Goal: Task Accomplishment & Management: Manage account settings

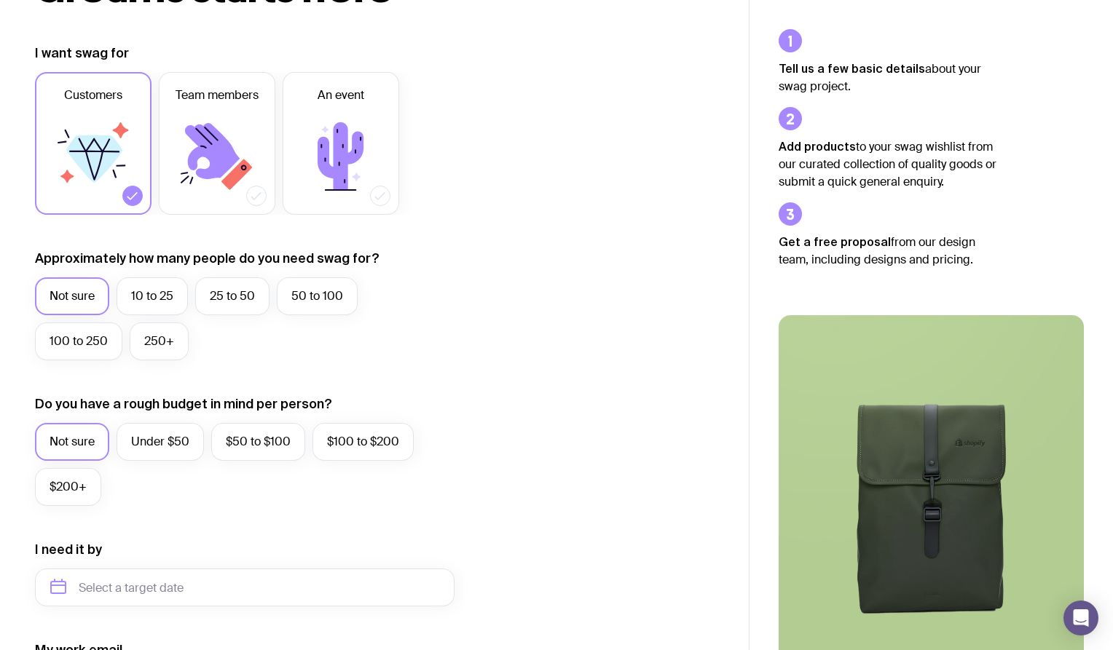
scroll to position [184, 0]
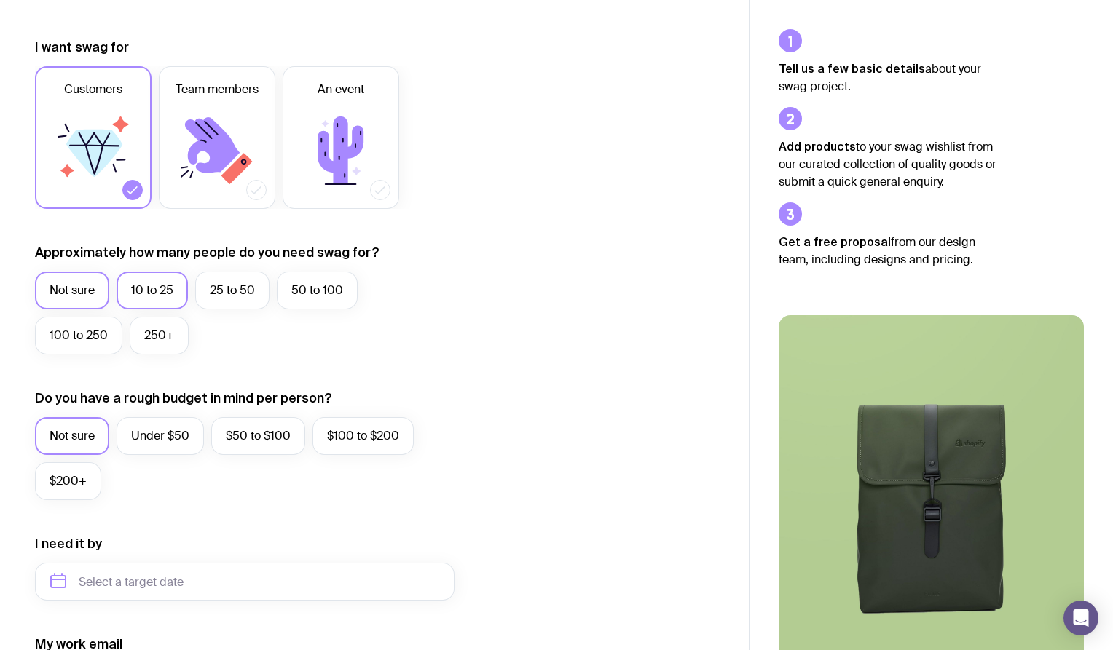
click at [168, 296] on label "10 to 25" at bounding box center [152, 291] width 71 height 38
click at [0, 0] on input "10 to 25" at bounding box center [0, 0] width 0 height 0
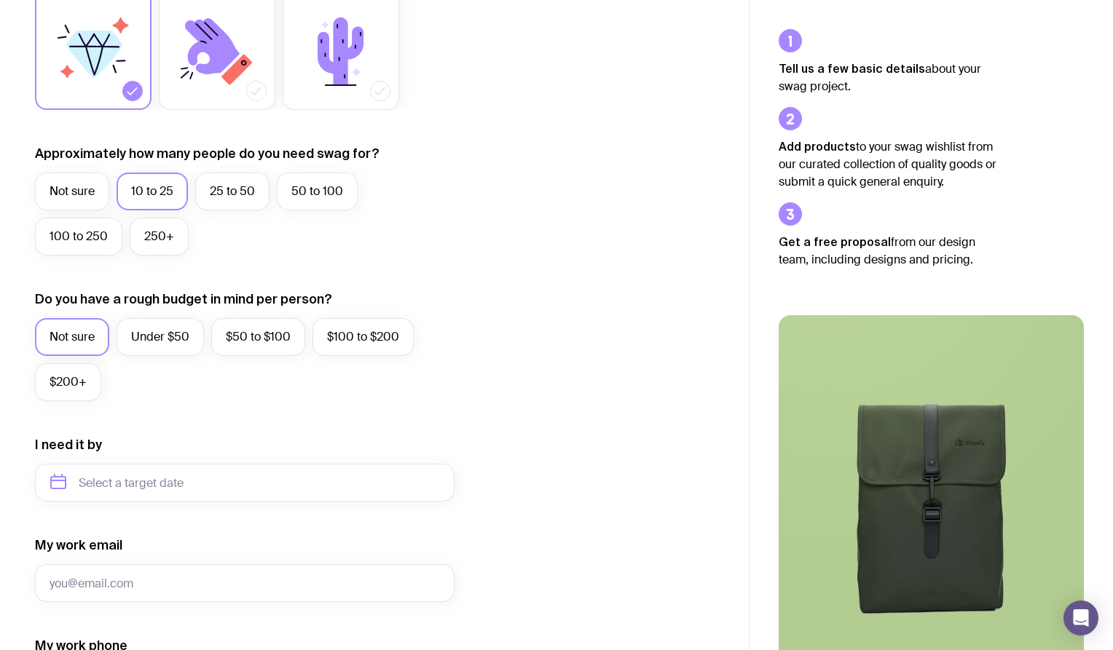
scroll to position [300, 0]
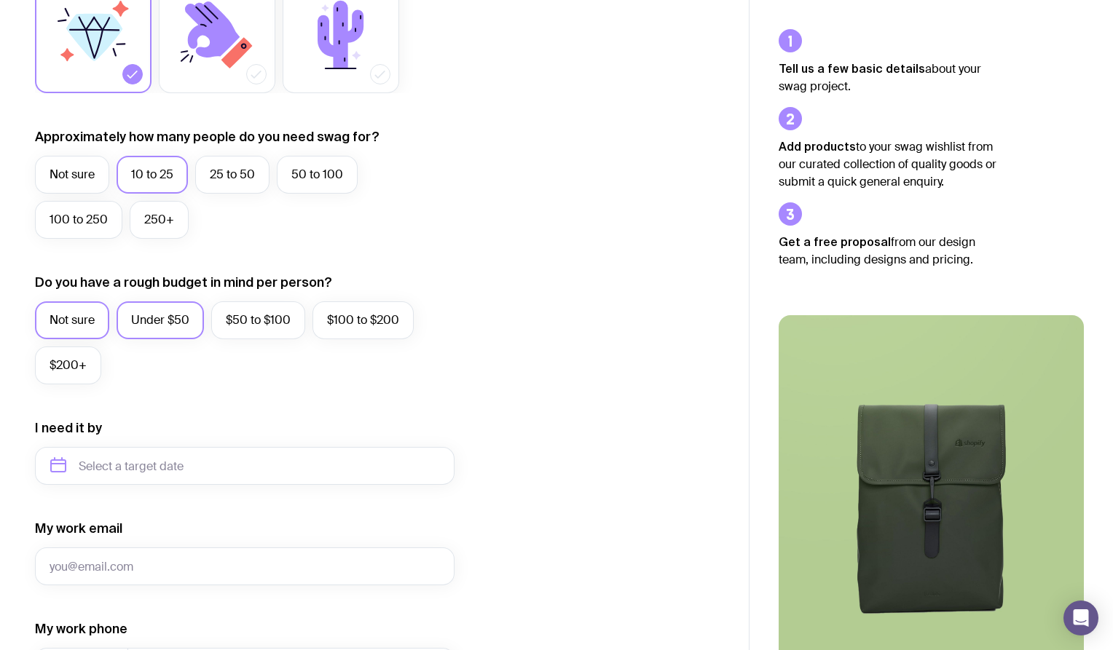
click at [192, 326] on label "Under $50" at bounding box center [160, 321] width 87 height 38
click at [0, 0] on input "Under $50" at bounding box center [0, 0] width 0 height 0
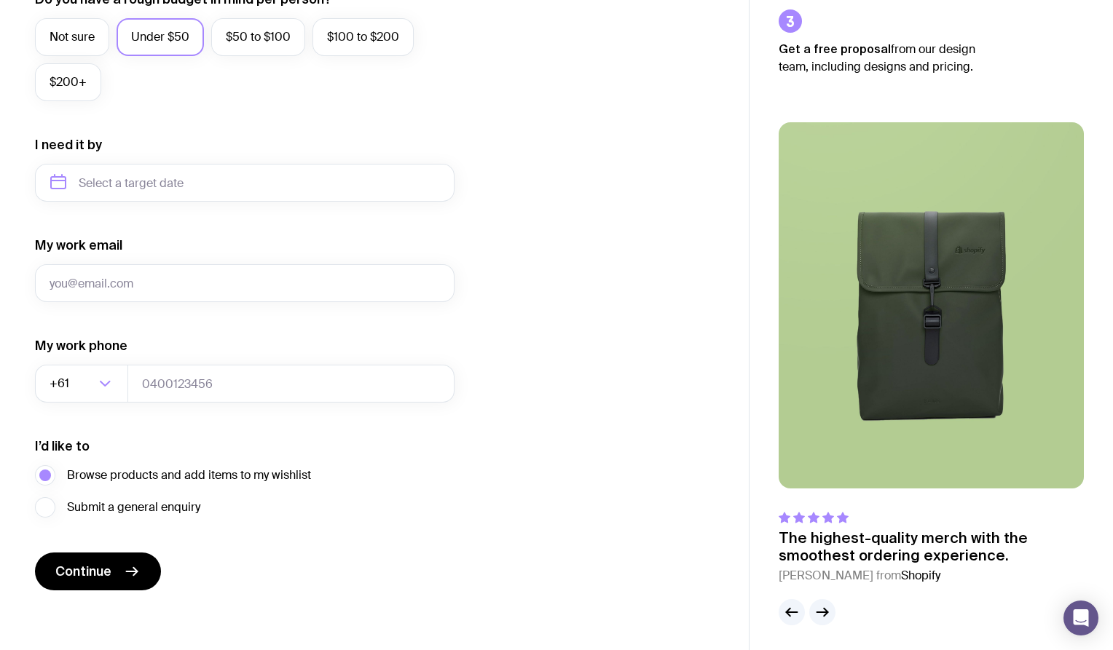
scroll to position [584, 0]
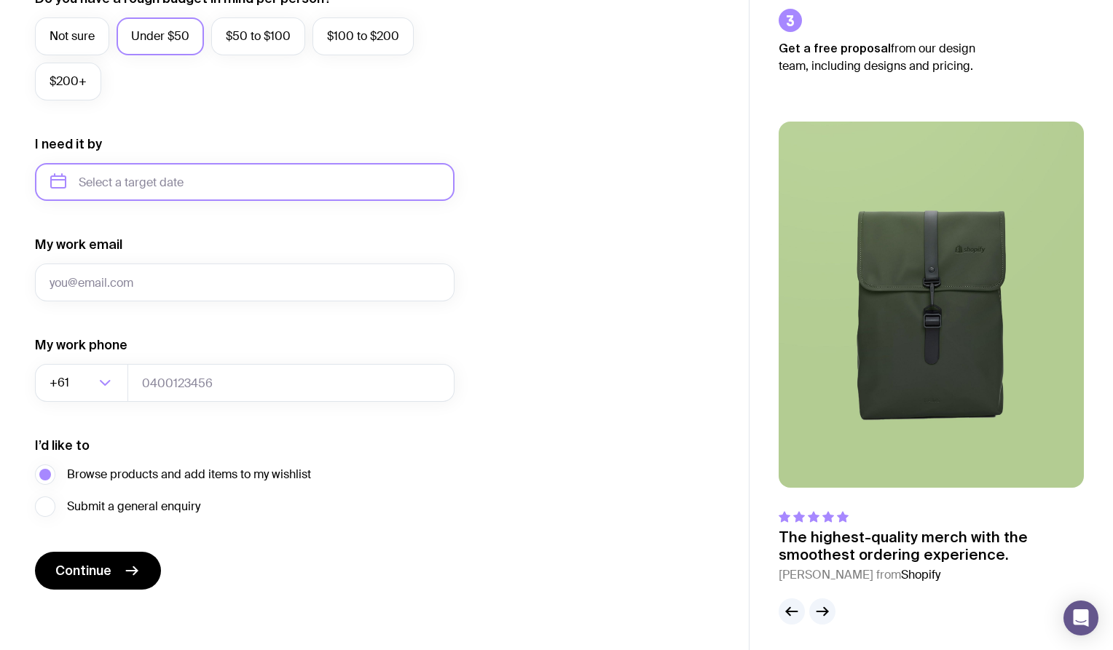
click at [221, 190] on input "text" at bounding box center [245, 182] width 420 height 38
click at [95, 347] on button "Sep" at bounding box center [68, 361] width 53 height 29
type input "[DATE]"
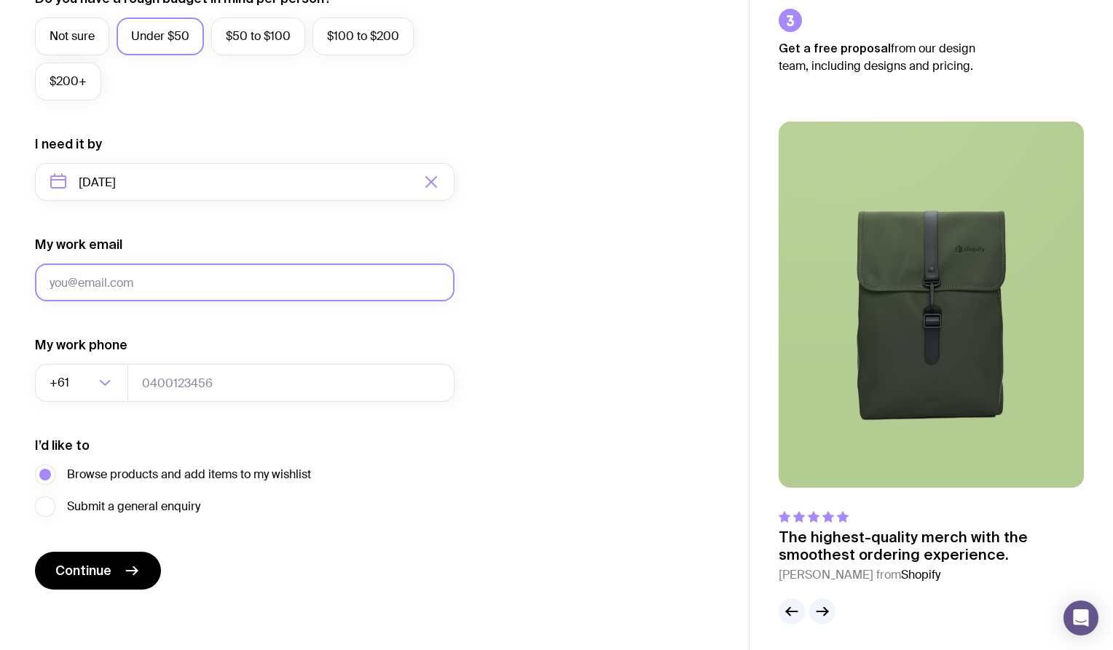
click at [168, 286] on input "My work email" at bounding box center [245, 283] width 420 height 38
click at [170, 287] on input "My work email" at bounding box center [245, 283] width 420 height 38
type input "l"
type input "[PERSON_NAME][EMAIL_ADDRESS][PERSON_NAME][DOMAIN_NAME]"
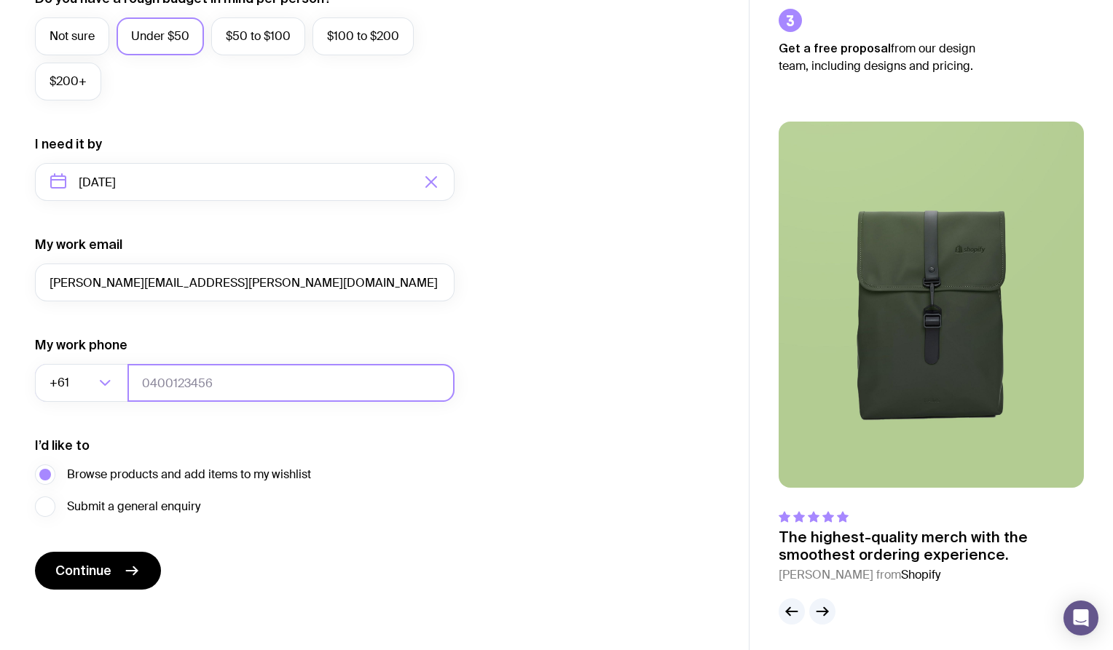
click at [167, 393] on input "tel" at bounding box center [290, 383] width 327 height 38
type input "0402520950"
click at [230, 530] on form "I want swag for Customers Team members An event Approximately how many people d…" at bounding box center [245, 114] width 420 height 951
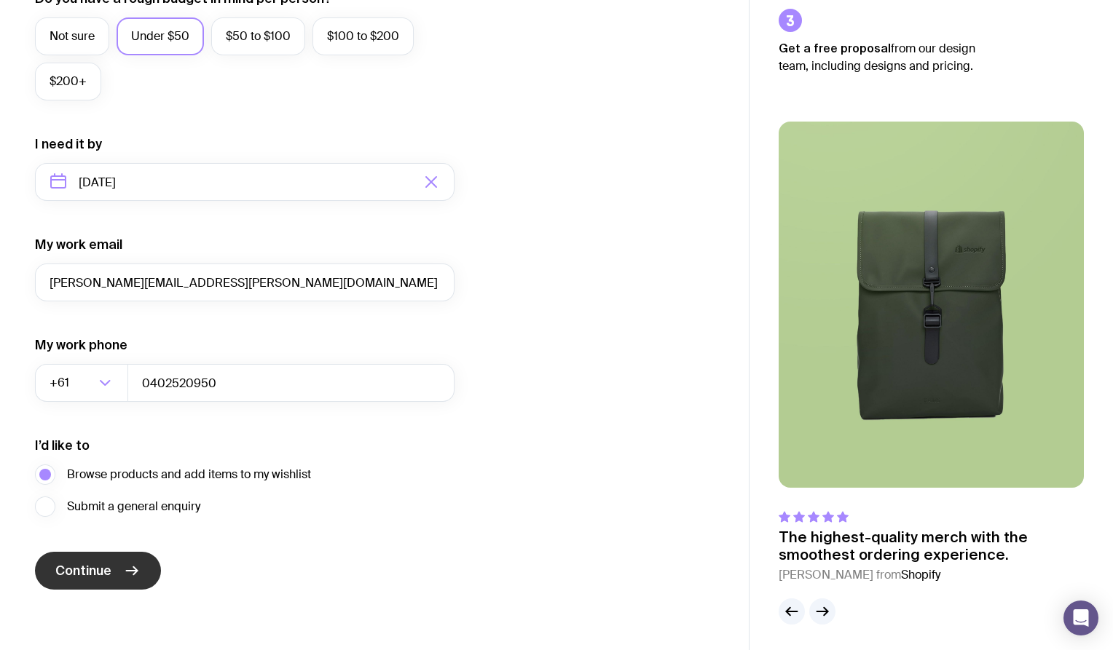
click at [138, 575] on icon "submit" at bounding box center [131, 570] width 17 height 17
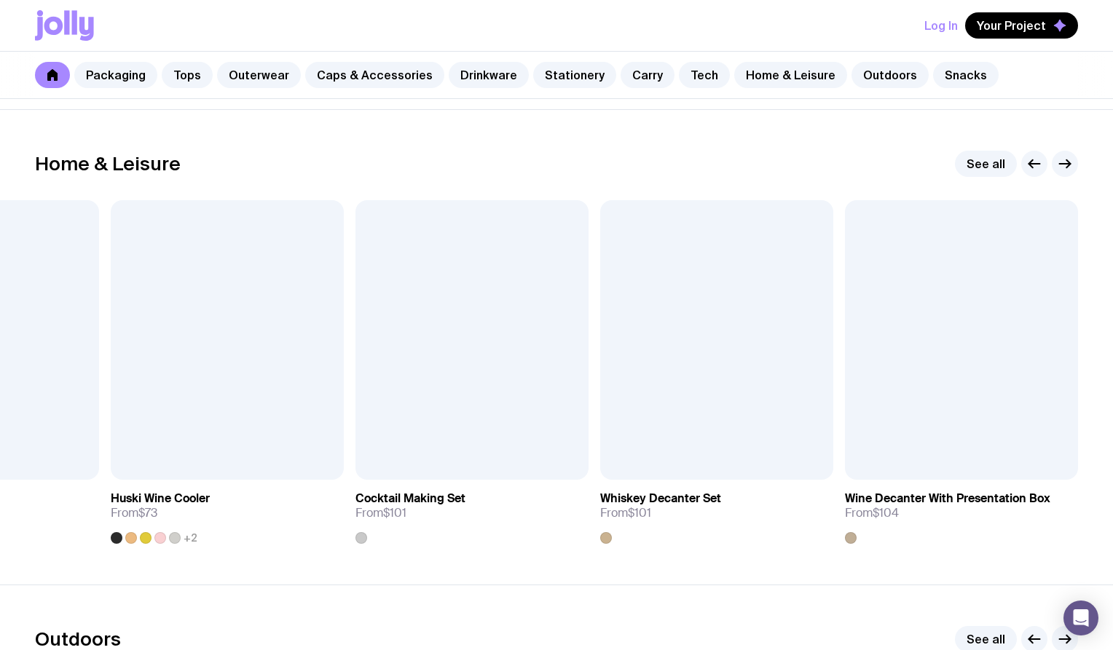
scroll to position [3992, 0]
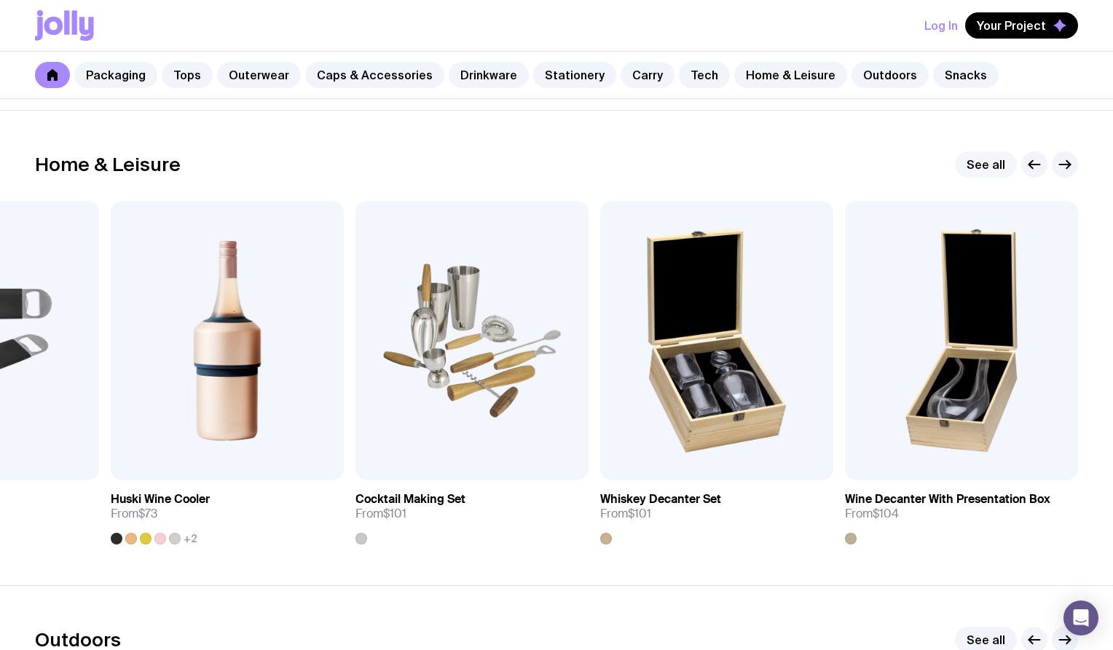
click at [999, 160] on link "See all" at bounding box center [986, 165] width 62 height 26
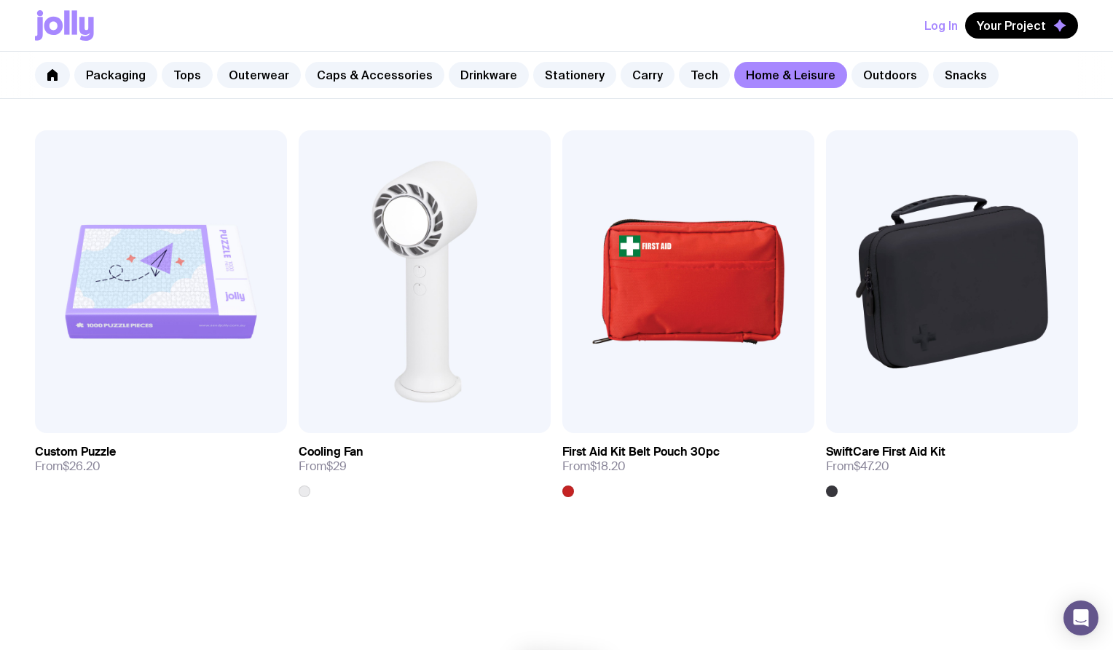
scroll to position [3235, 0]
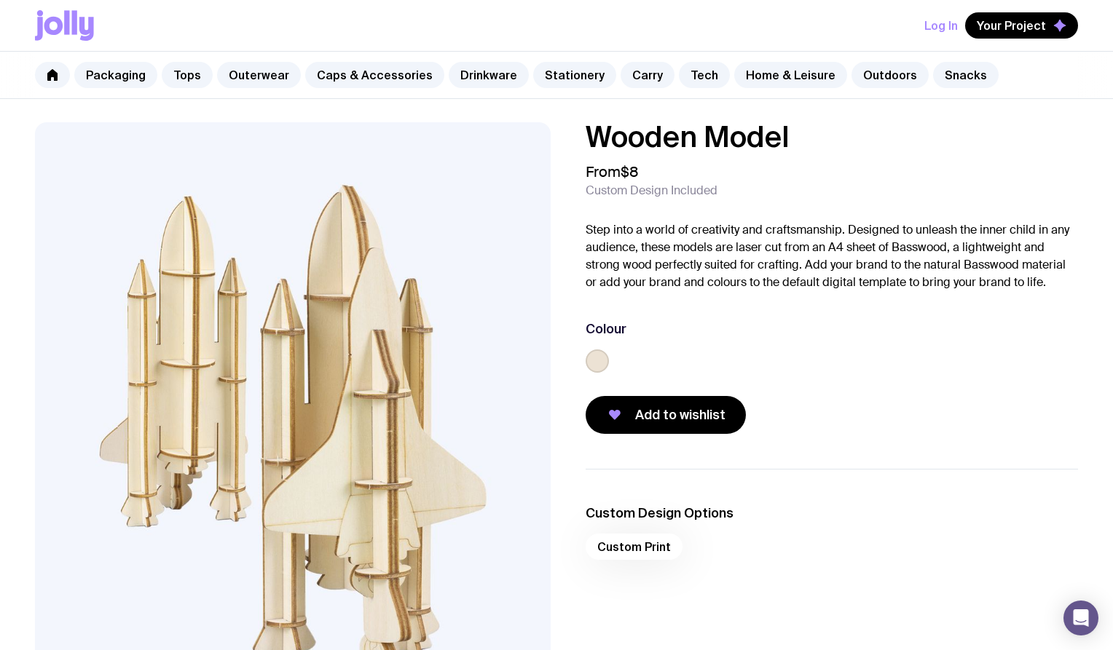
click at [637, 548] on div "Custom Print" at bounding box center [832, 551] width 492 height 35
click at [637, 516] on h3 "Custom Design Options" at bounding box center [832, 513] width 492 height 17
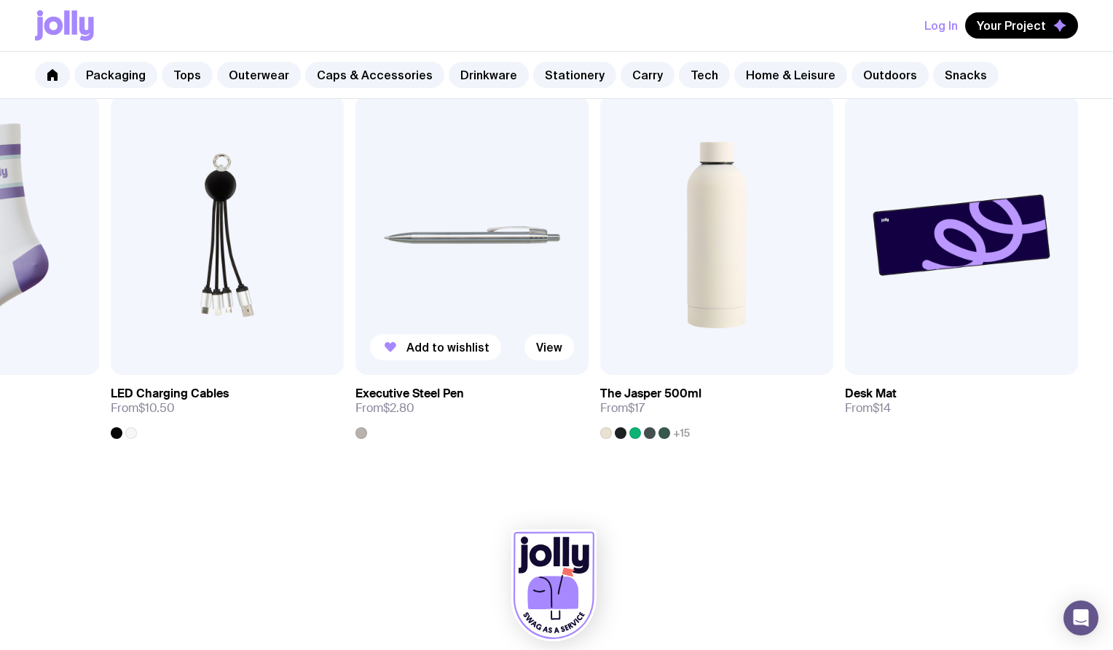
scroll to position [808, 0]
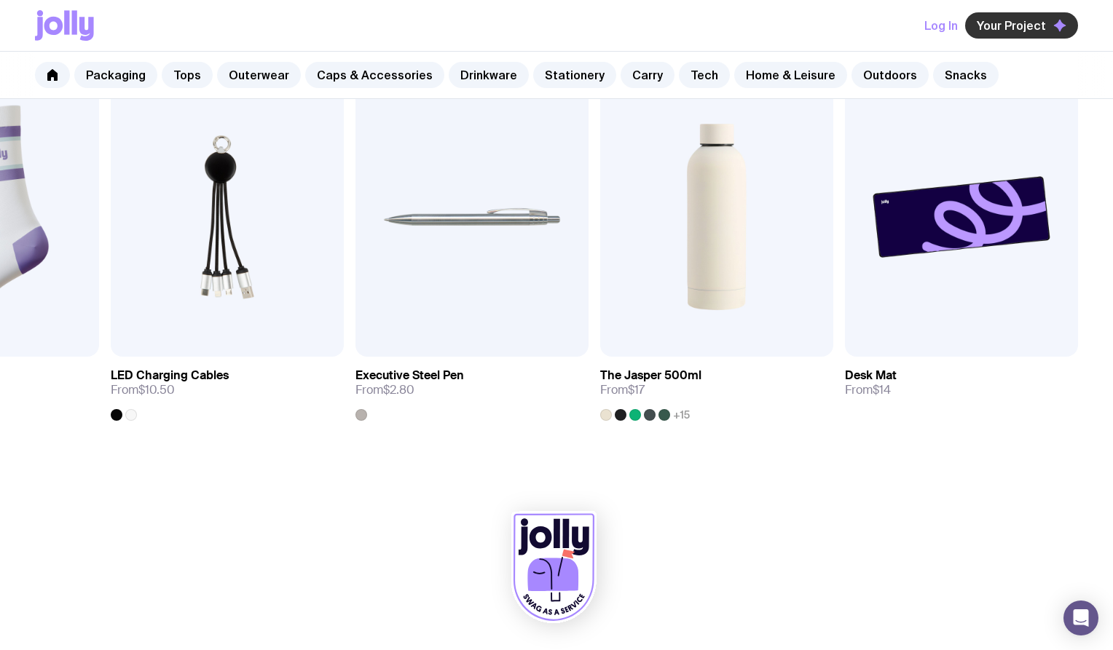
click at [1039, 28] on span "Your Project" at bounding box center [1011, 25] width 69 height 15
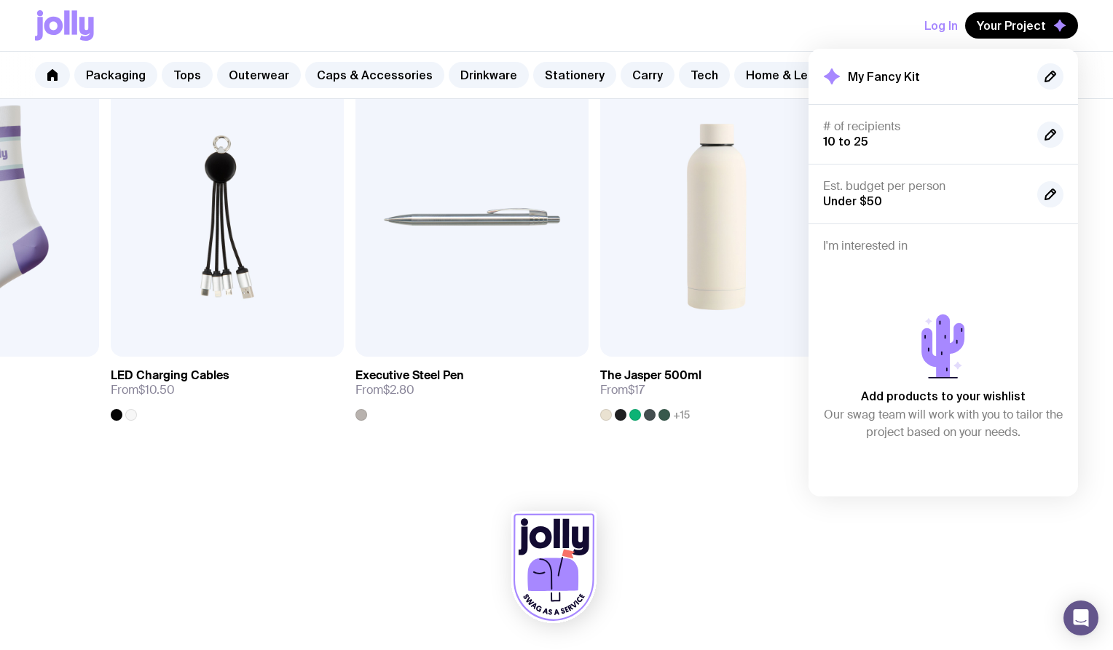
click at [955, 27] on button "Log In" at bounding box center [941, 25] width 34 height 26
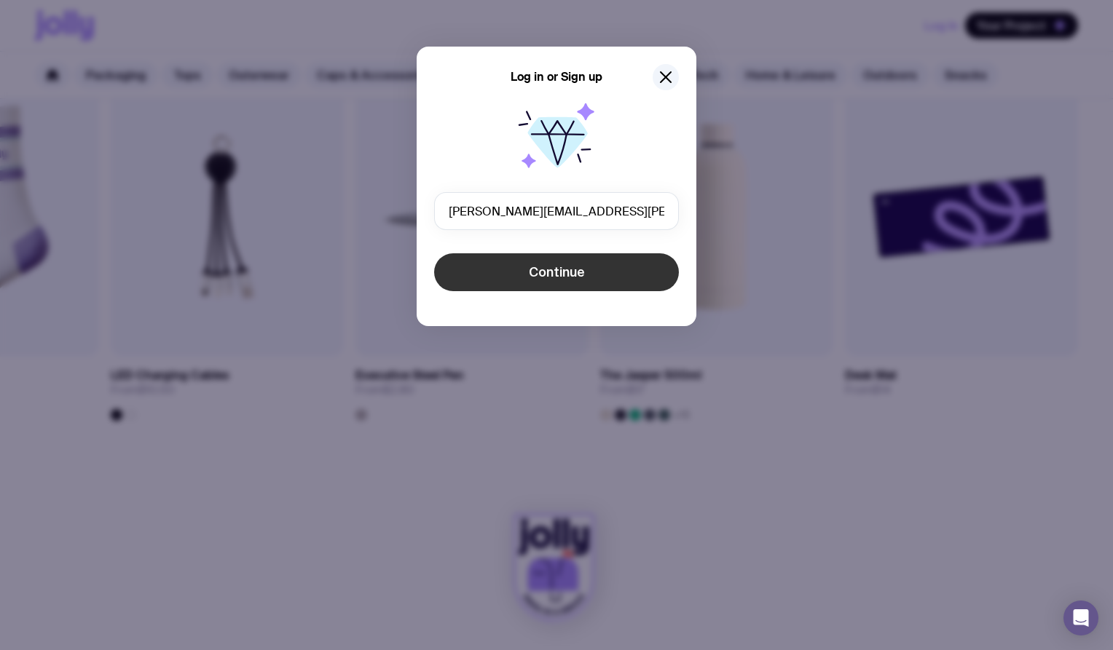
click at [621, 275] on button "Continue" at bounding box center [556, 272] width 245 height 38
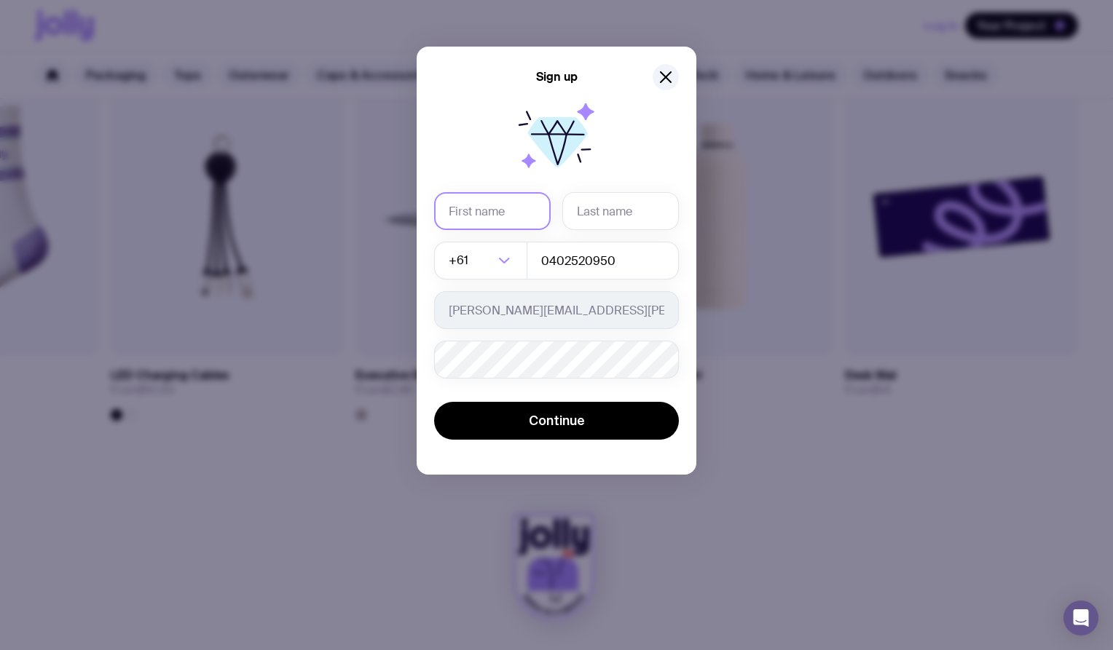
click at [498, 211] on input "text" at bounding box center [492, 211] width 117 height 38
type input "Elizabeth"
type input "Salamakha"
click at [556, 256] on input "0402520950" at bounding box center [603, 261] width 152 height 38
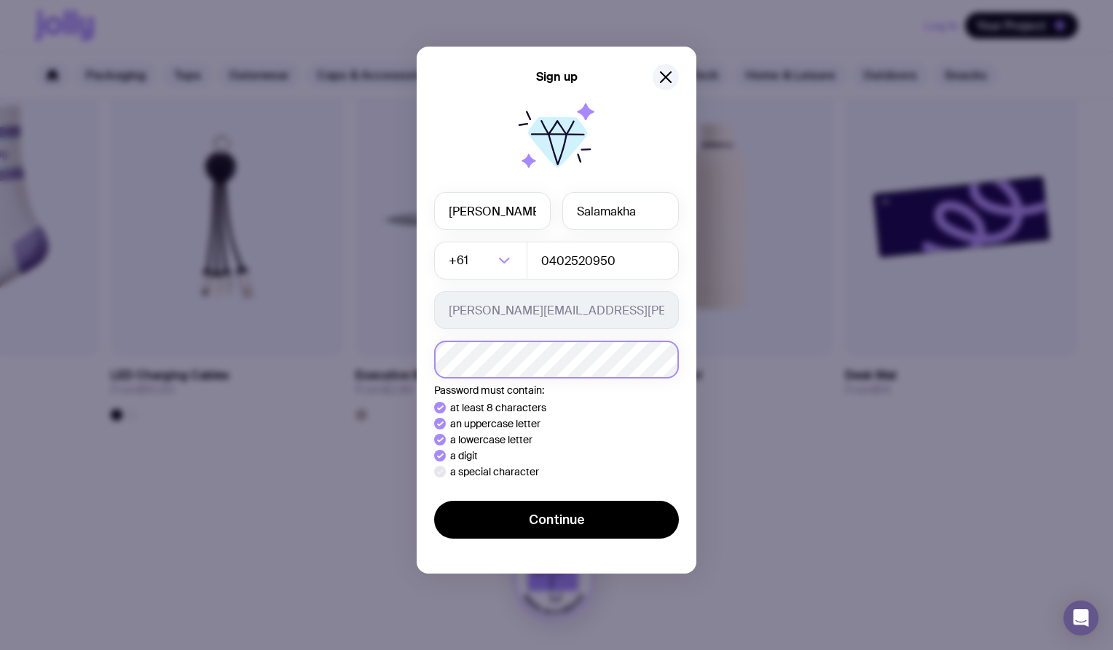
click at [434, 501] on button "Continue" at bounding box center [556, 520] width 245 height 38
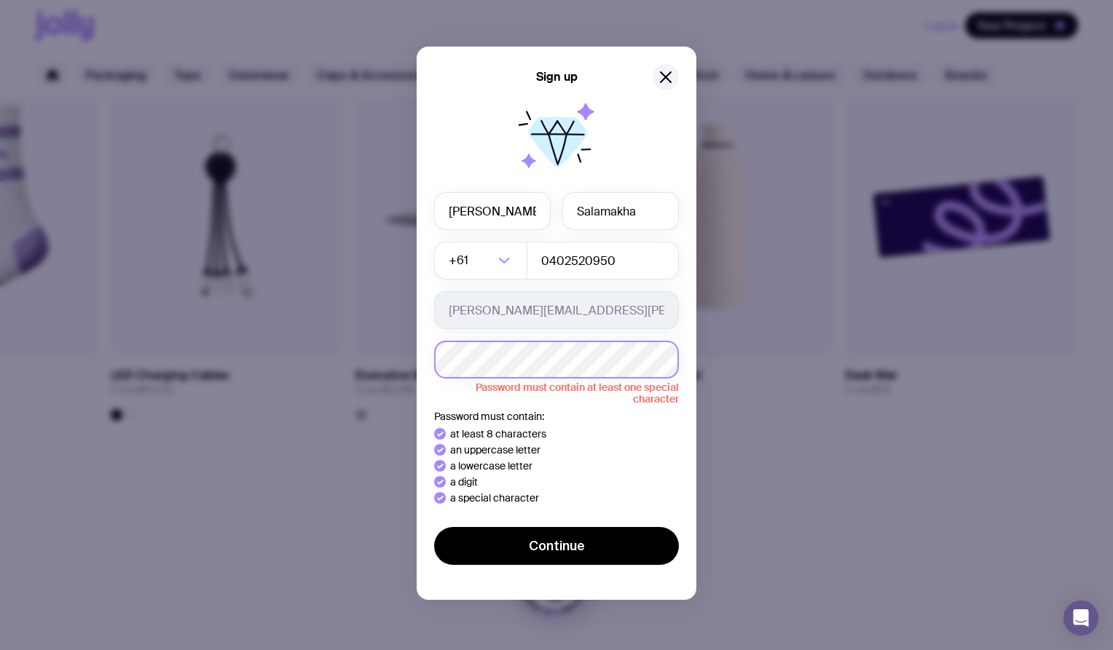
click at [434, 527] on button "Continue" at bounding box center [556, 546] width 245 height 38
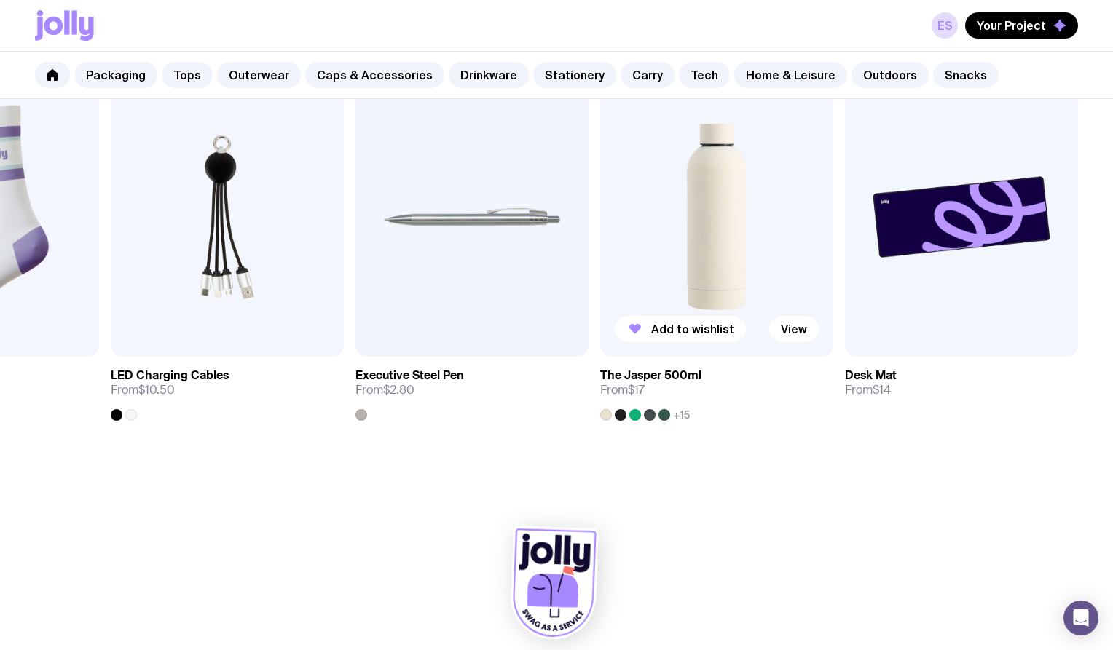
scroll to position [0, 0]
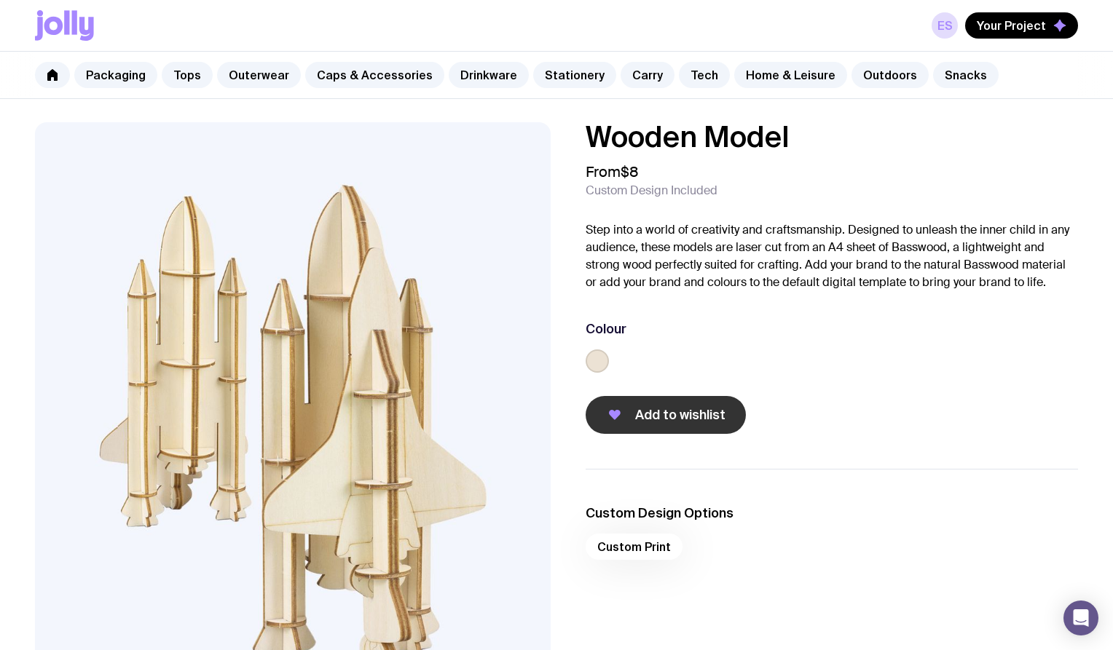
click at [661, 414] on span "Add to wishlist" at bounding box center [680, 414] width 90 height 17
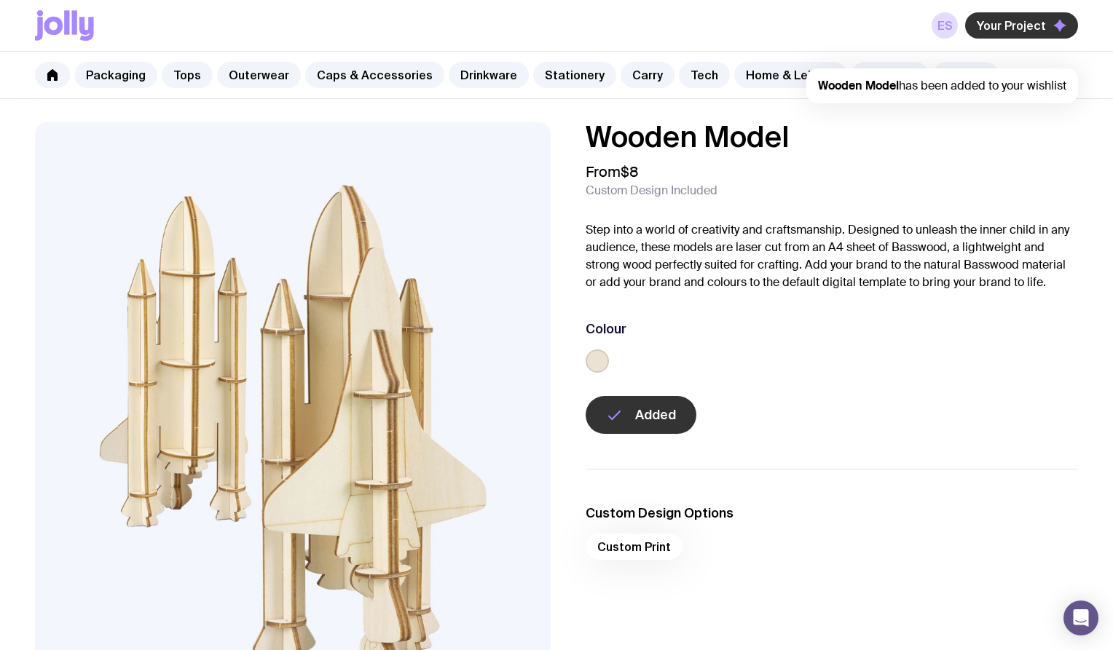
click at [1037, 32] on span "Your Project" at bounding box center [1011, 25] width 69 height 15
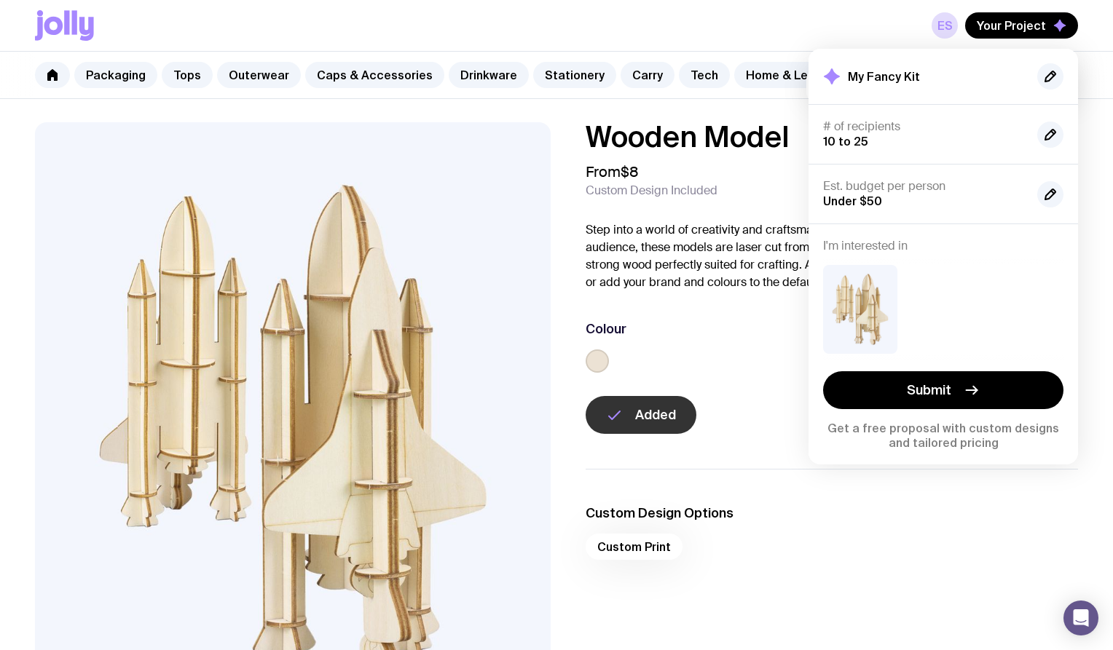
click at [696, 286] on p "Step into a world of creativity and craftsmanship. Designed to unleash the inne…" at bounding box center [832, 256] width 492 height 70
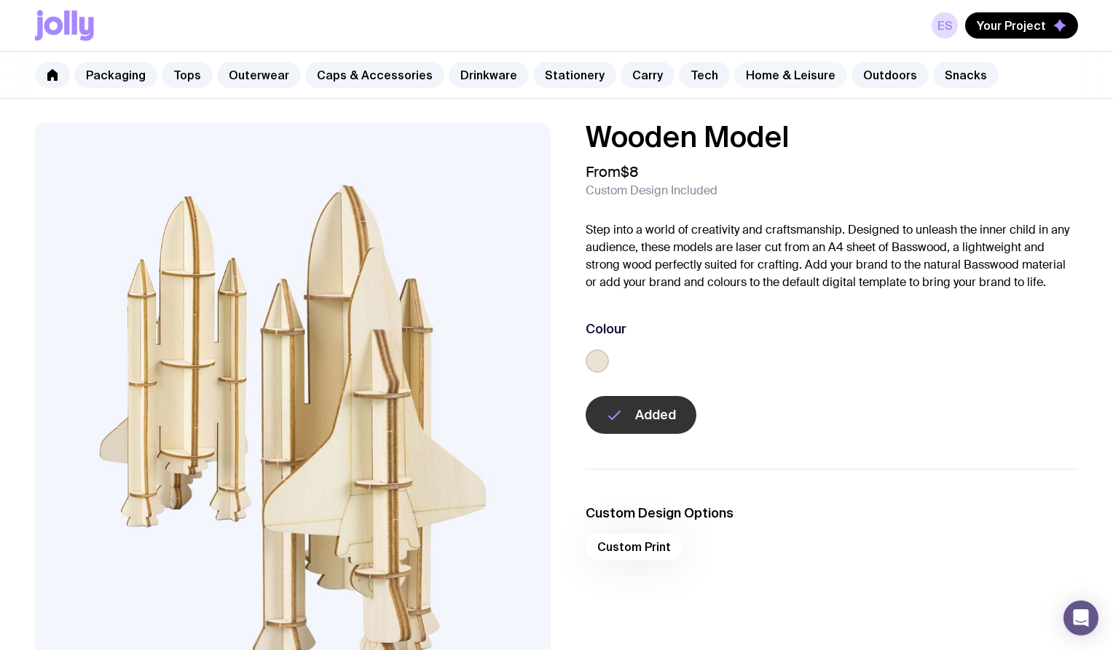
click at [771, 69] on link "Home & Leisure" at bounding box center [790, 75] width 113 height 26
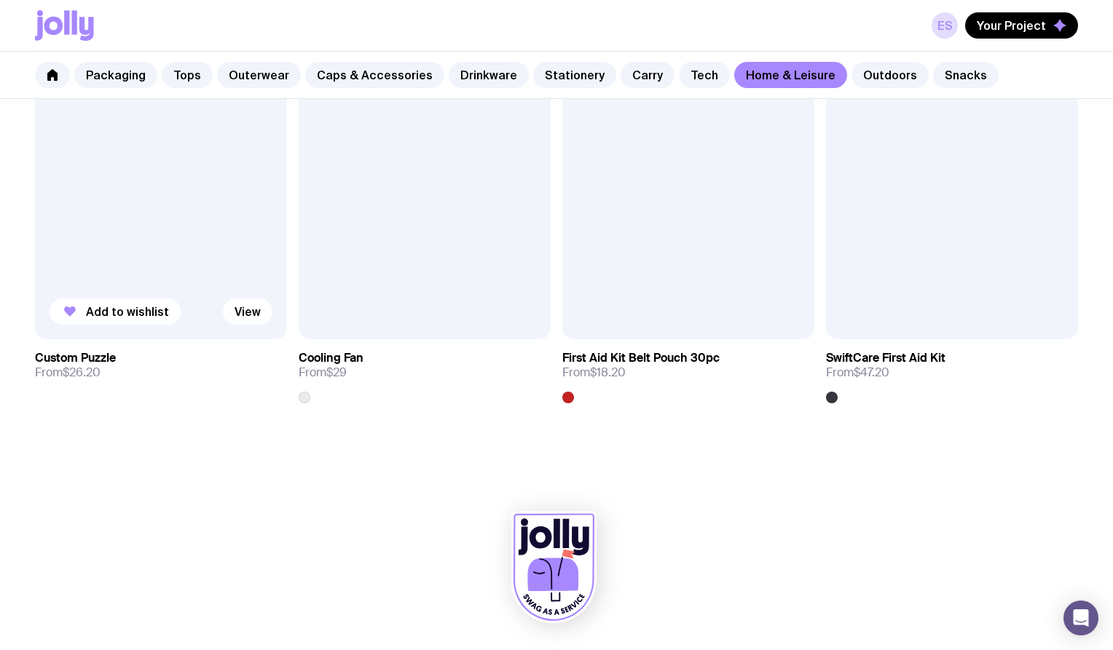
scroll to position [3233, 0]
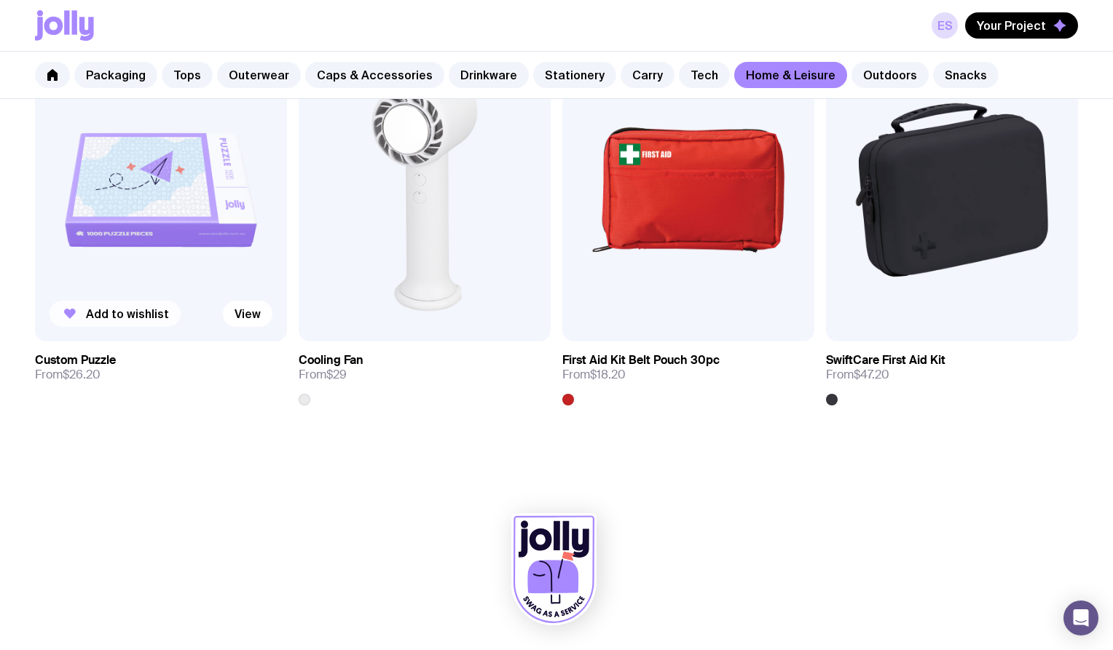
click at [133, 316] on span "Add to wishlist" at bounding box center [127, 314] width 83 height 15
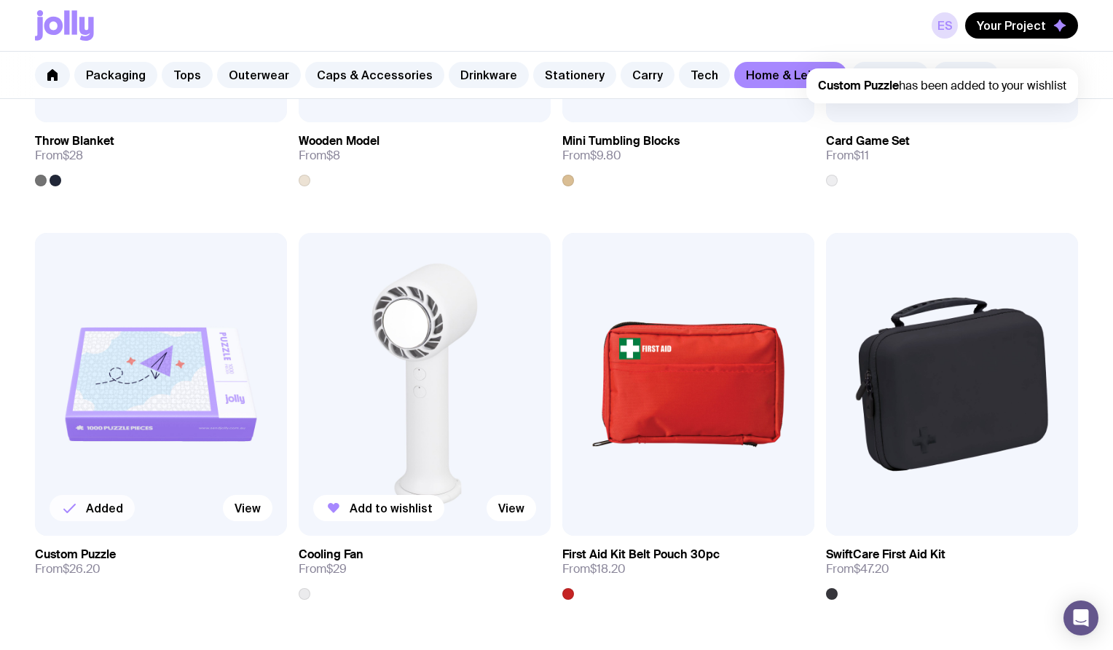
scroll to position [3037, 0]
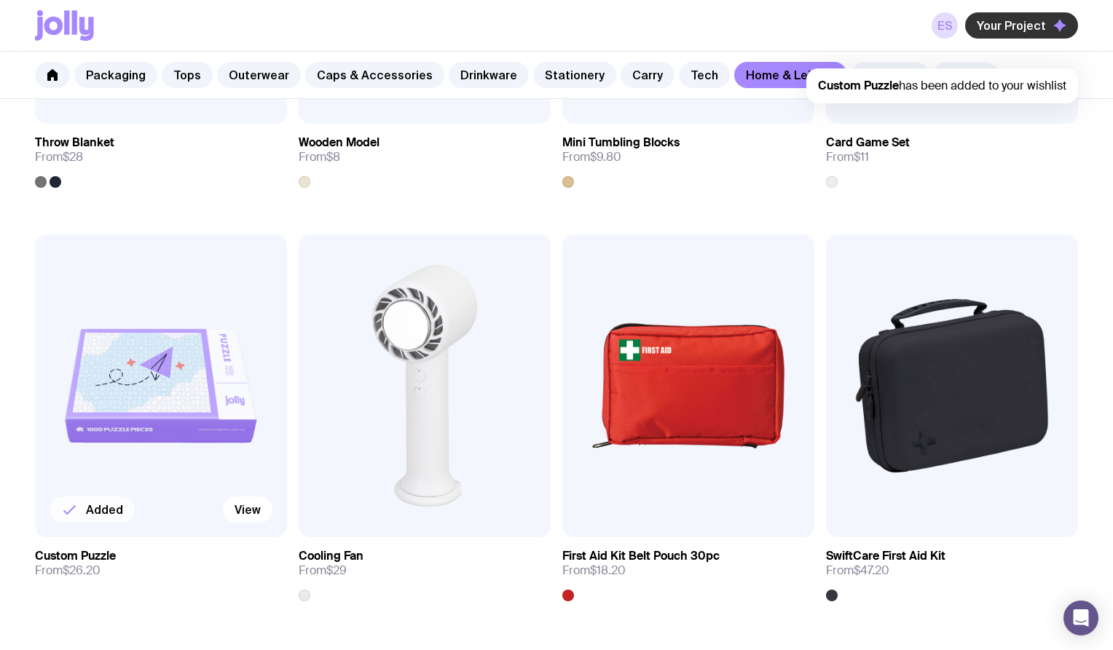
click at [1004, 28] on span "Your Project" at bounding box center [1011, 25] width 69 height 15
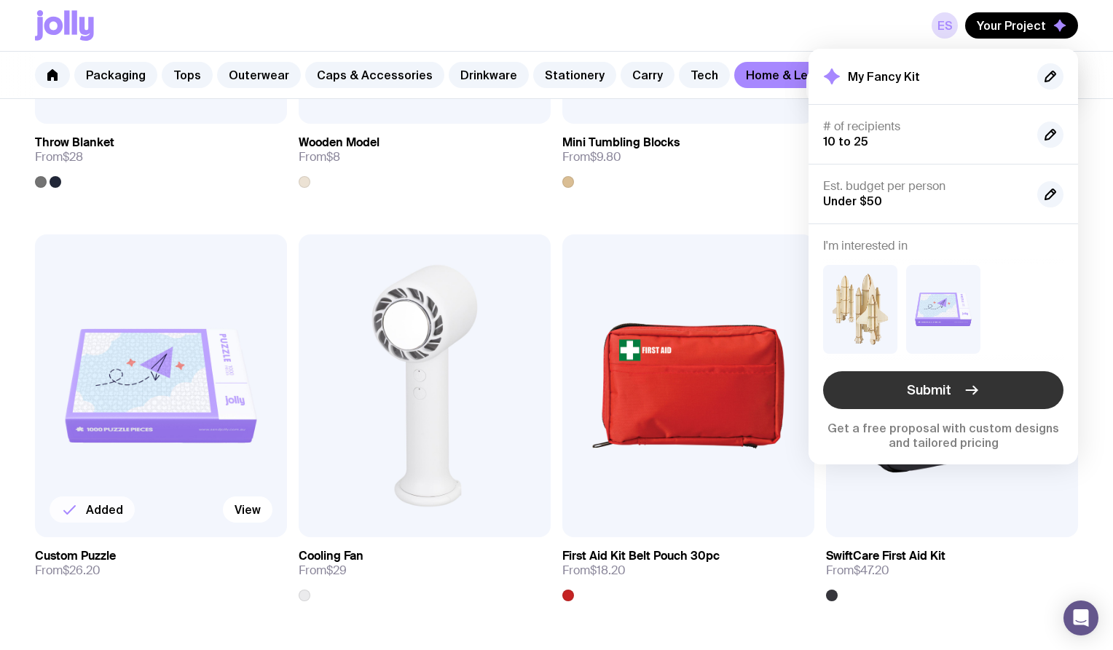
click at [900, 385] on button "Submit" at bounding box center [943, 390] width 240 height 38
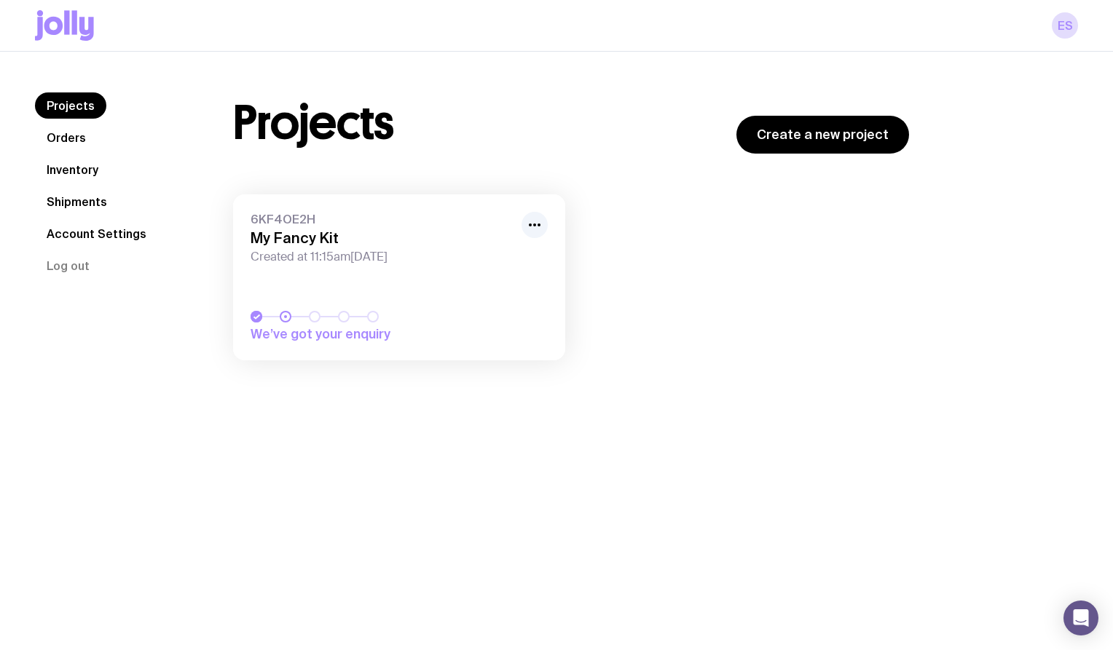
click at [521, 231] on div "6KF4OE2H My Fancy Kit Created at 11:15am, Wed 20th Aug 2025" at bounding box center [399, 238] width 297 height 52
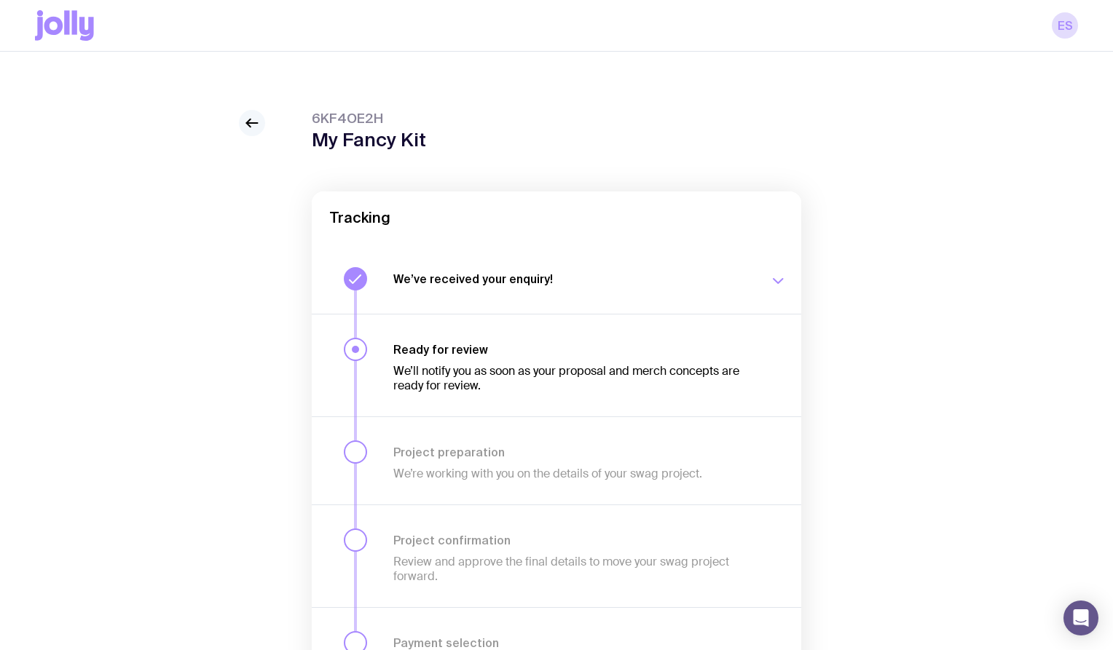
click at [256, 130] on icon at bounding box center [251, 122] width 17 height 17
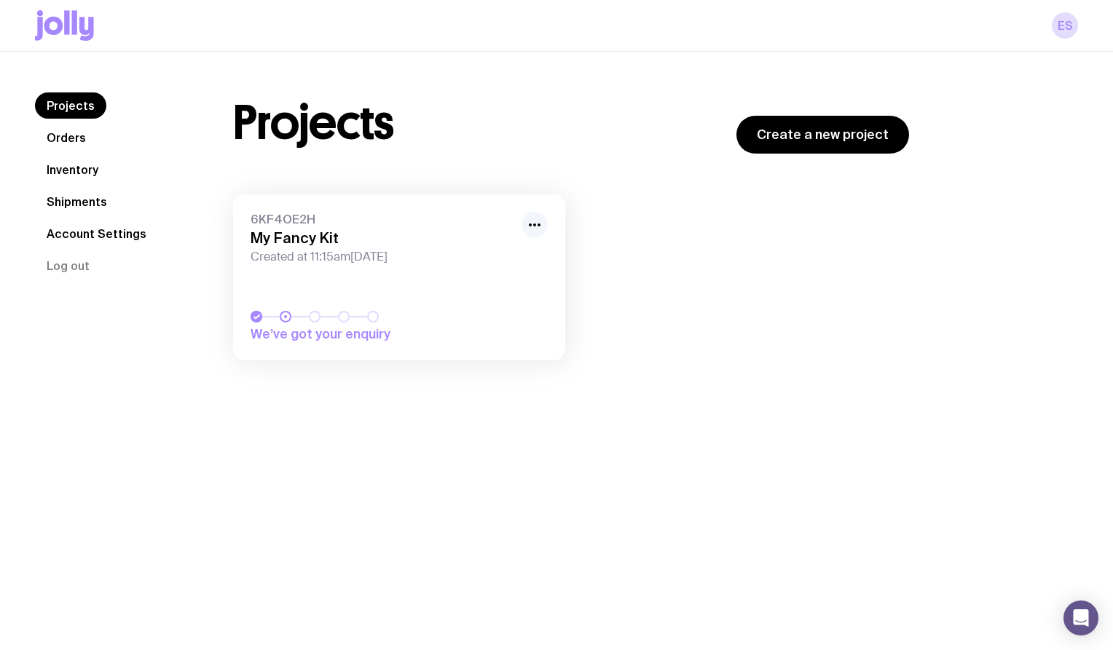
click at [530, 232] on icon "button" at bounding box center [534, 224] width 17 height 17
click at [511, 272] on button "Rename" at bounding box center [501, 279] width 70 height 15
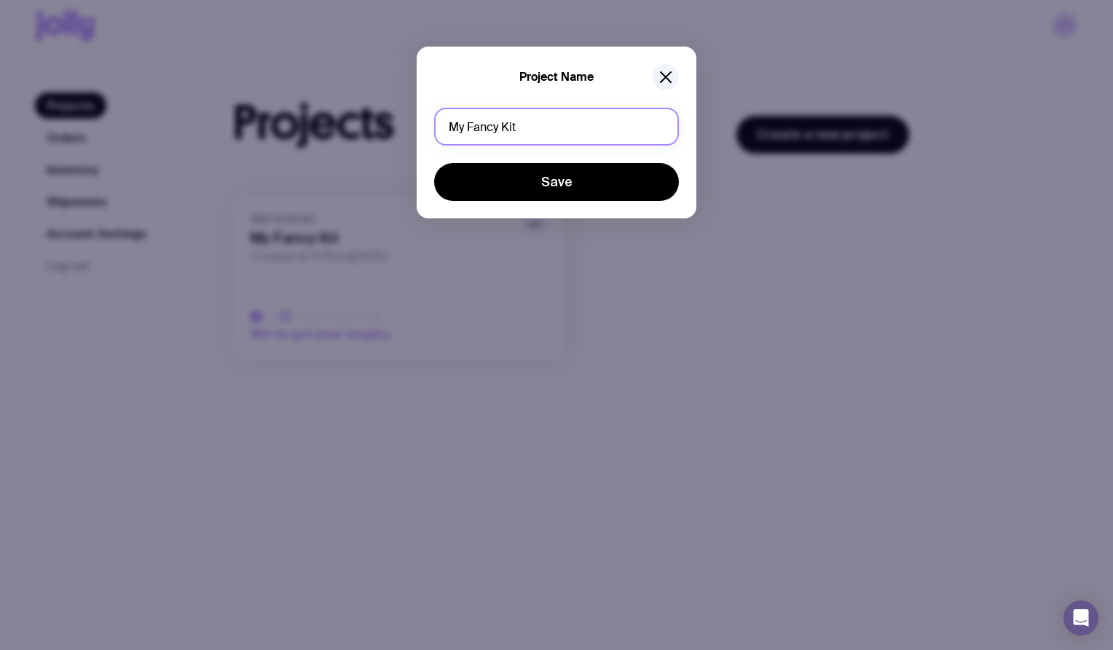
click at [529, 137] on input "My Fancy Kit" at bounding box center [556, 127] width 245 height 38
type input "Cinch Puzzle Merch"
click at [434, 163] on button "Save" at bounding box center [556, 182] width 245 height 38
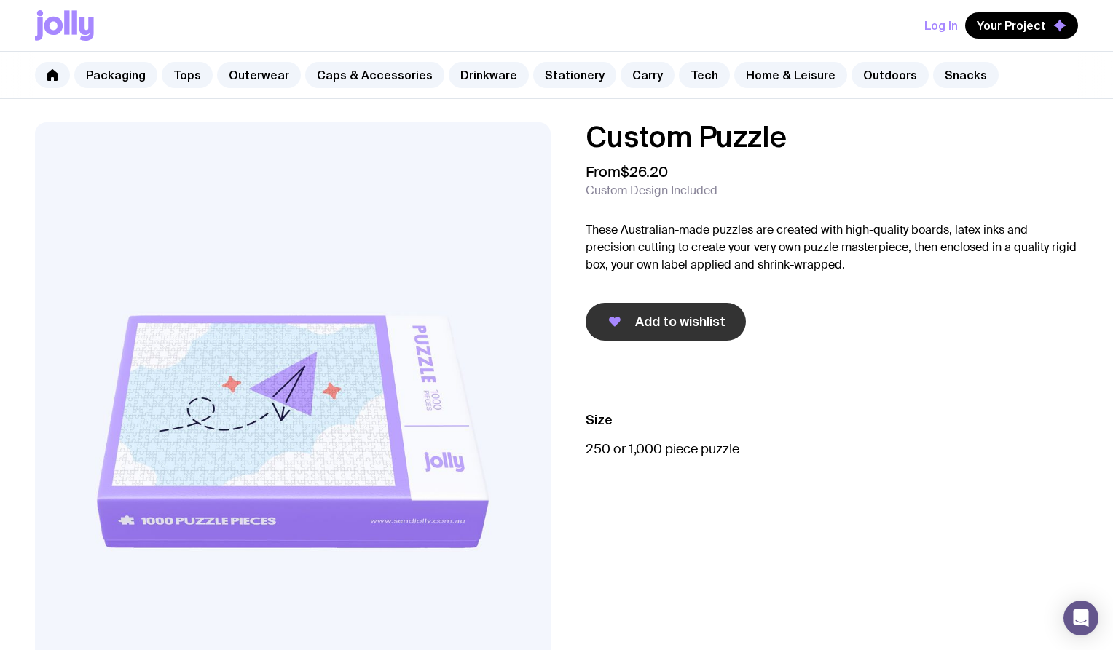
click at [680, 320] on span "Add to wishlist" at bounding box center [680, 321] width 90 height 17
click at [1005, 41] on div "Log In Your Project" at bounding box center [556, 25] width 1043 height 51
